Goal: Task Accomplishment & Management: Manage account settings

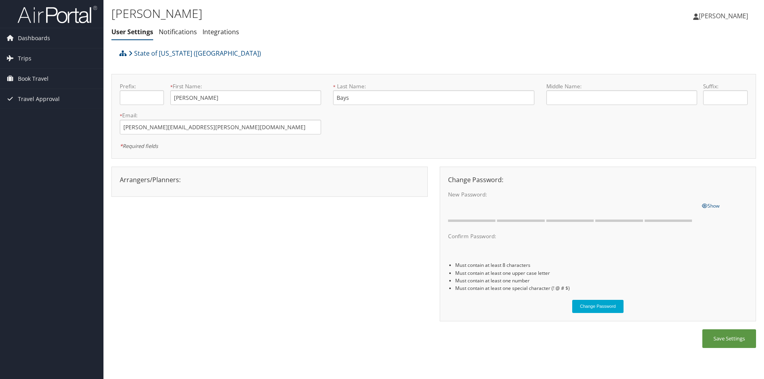
click at [721, 15] on span "[PERSON_NAME]" at bounding box center [723, 16] width 49 height 9
click at [684, 44] on link "My Settings" at bounding box center [703, 44] width 89 height 14
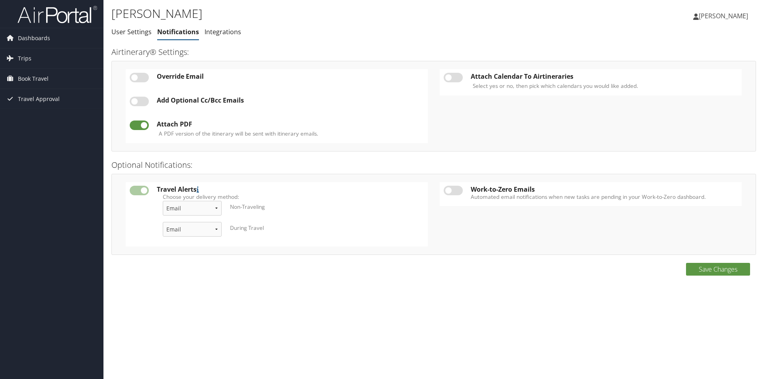
click at [236, 31] on link "Integrations" at bounding box center [223, 31] width 37 height 9
